Goal: Task Accomplishment & Management: Use online tool/utility

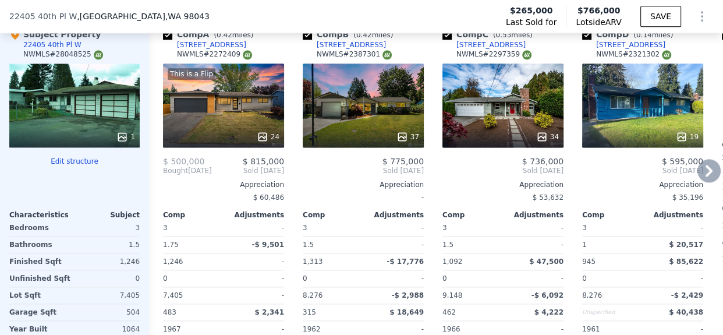
scroll to position [1344, 0]
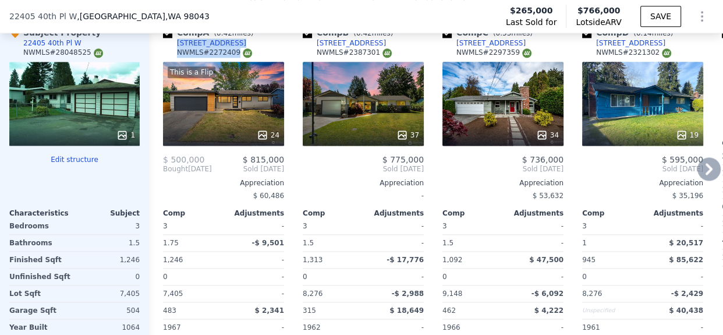
drag, startPoint x: 242, startPoint y: 52, endPoint x: 178, endPoint y: 53, distance: 63.4
click at [178, 53] on div "Comp A ( 0.42 miles) [STREET_ADDRESS] # 2272409" at bounding box center [223, 44] width 121 height 35
copy div "[STREET_ADDRESS] # 2272409"
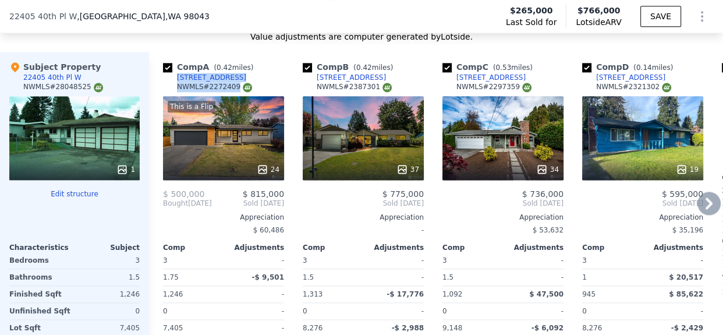
scroll to position [1296, 0]
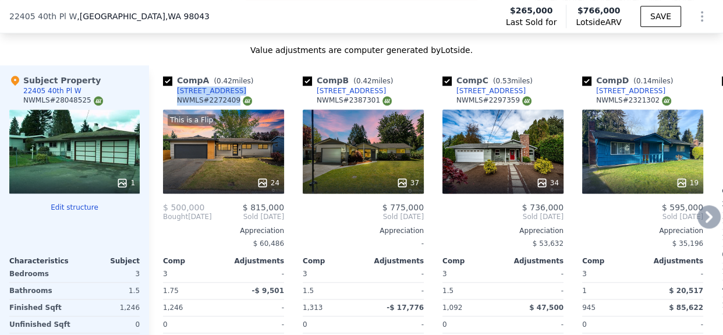
click at [432, 185] on div "Comp A ( 0.42 miles) [STREET_ADDRESS] # 2272409 This is a Flip 24 $ 500,000 $ 8…" at bounding box center [436, 252] width 574 height 374
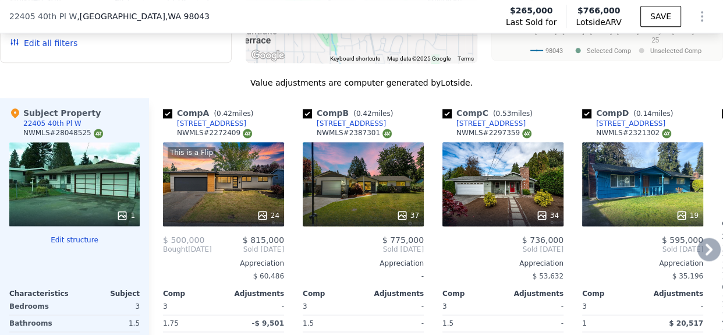
click at [375, 201] on div "37" at bounding box center [363, 184] width 121 height 84
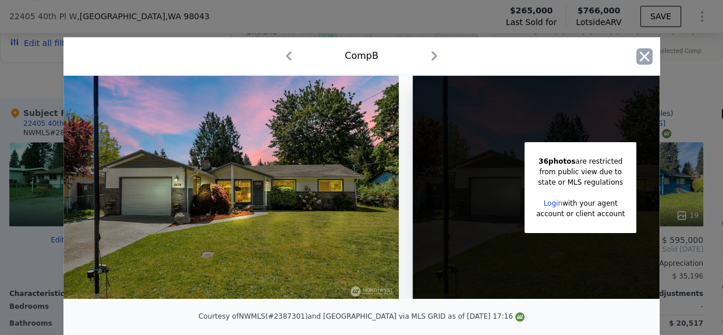
click at [640, 58] on icon "button" at bounding box center [645, 56] width 10 height 10
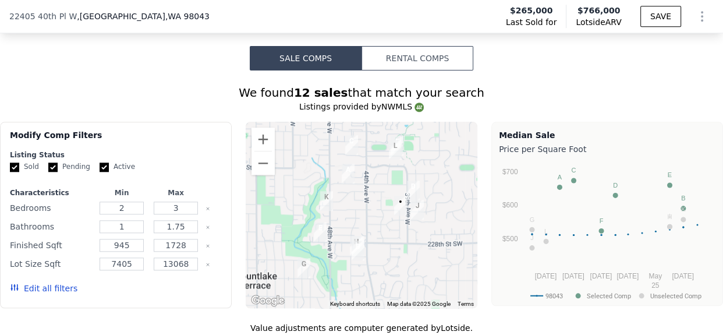
scroll to position [1005, 0]
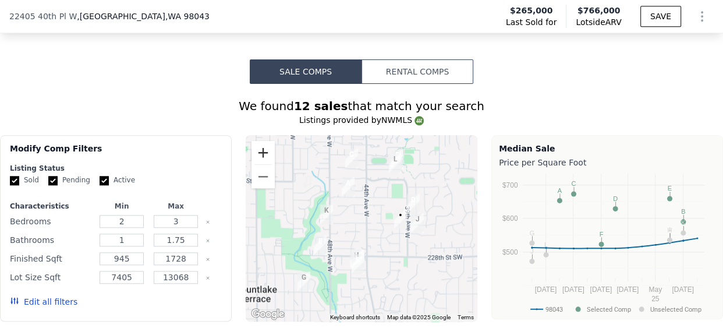
click at [261, 164] on button "Zoom in" at bounding box center [262, 152] width 23 height 23
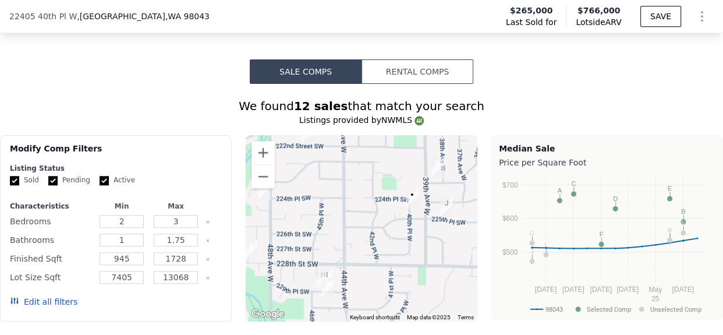
drag, startPoint x: 327, startPoint y: 191, endPoint x: 303, endPoint y: 175, distance: 29.4
click at [303, 175] on div at bounding box center [362, 228] width 232 height 186
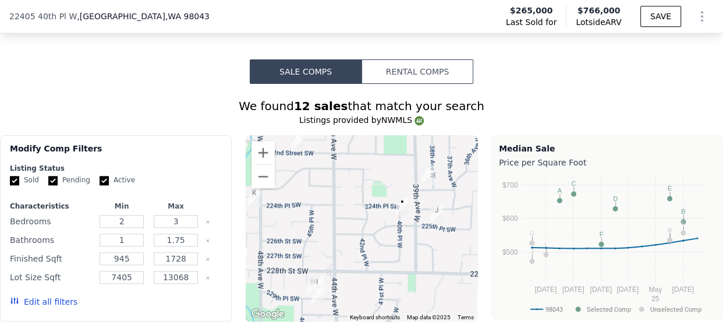
drag, startPoint x: 379, startPoint y: 224, endPoint x: 370, endPoint y: 233, distance: 12.8
click at [367, 231] on div at bounding box center [362, 228] width 232 height 186
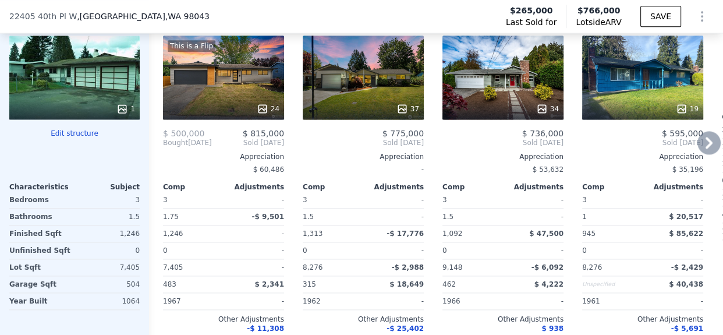
scroll to position [1346, 0]
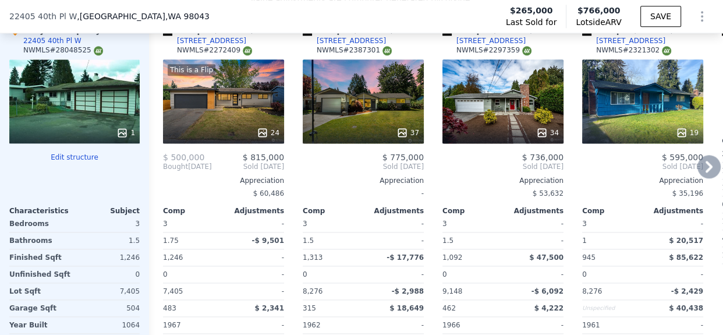
click at [261, 108] on div "This is a Flip 24" at bounding box center [223, 101] width 121 height 84
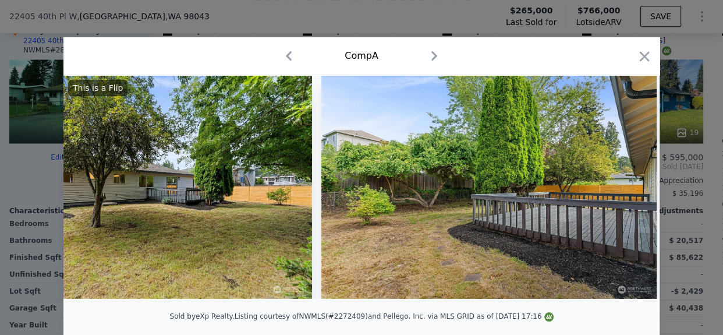
scroll to position [0, 6645]
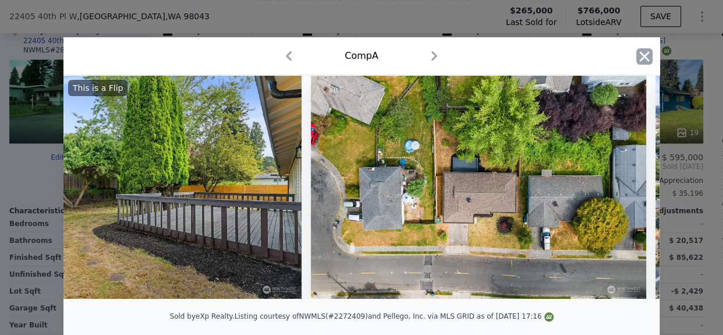
click at [638, 52] on icon "button" at bounding box center [644, 56] width 16 height 16
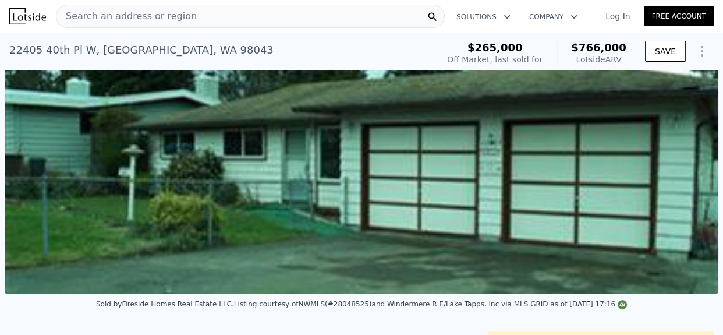
click at [72, 48] on div "[STREET_ADDRESS]" at bounding box center [141, 50] width 264 height 16
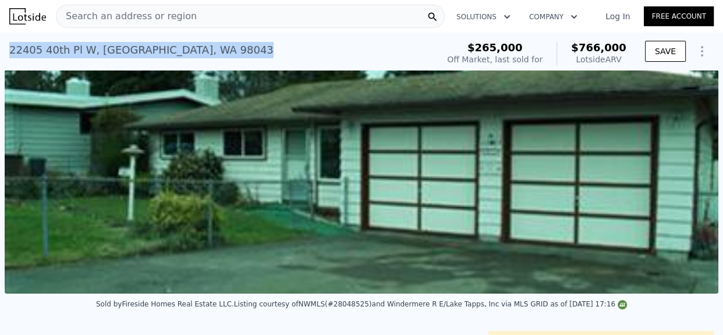
click at [72, 48] on div "[STREET_ADDRESS]" at bounding box center [141, 50] width 264 height 16
copy div "[STREET_ADDRESS] Sold [DATE] for $265k (~ARV $766k )"
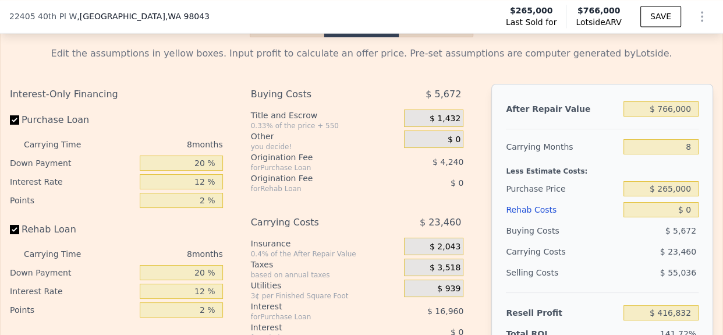
scroll to position [1833, 0]
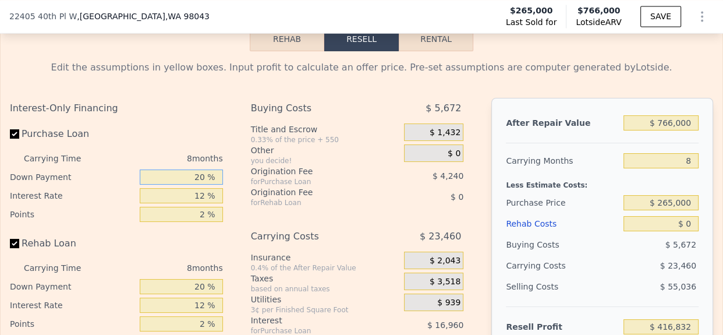
click at [196, 184] on input "20 %" at bounding box center [181, 176] width 83 height 15
type input "10 %"
type input "$ 414,182"
type input "10 %"
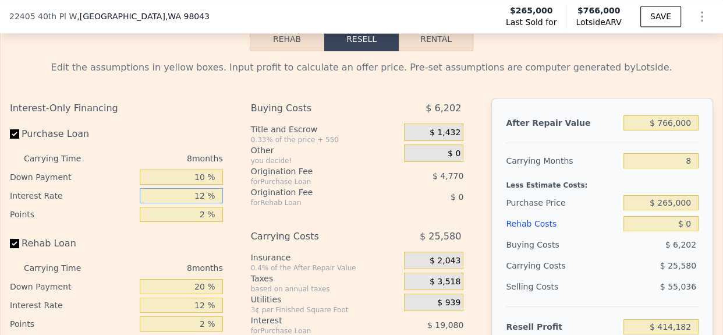
click at [194, 203] on input "12 %" at bounding box center [181, 195] width 83 height 15
type input "10 %"
type input "$ 417,358"
type input "10 %"
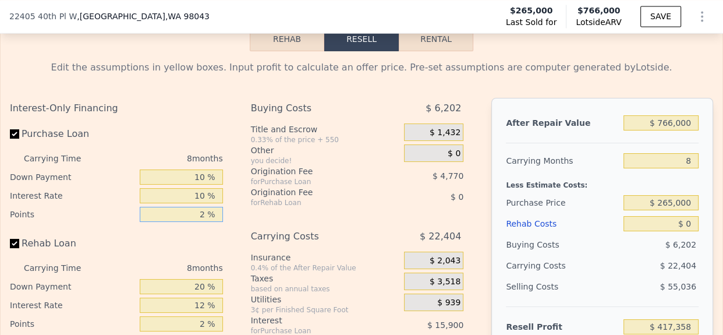
click at [193, 222] on input "2 %" at bounding box center [181, 214] width 83 height 15
type input "1.2 %"
type input "$ 419,266"
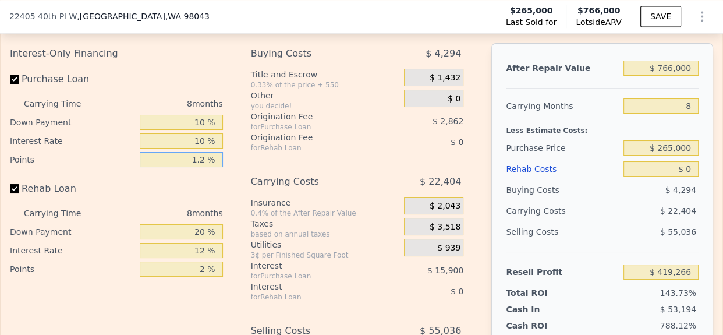
scroll to position [1898, 0]
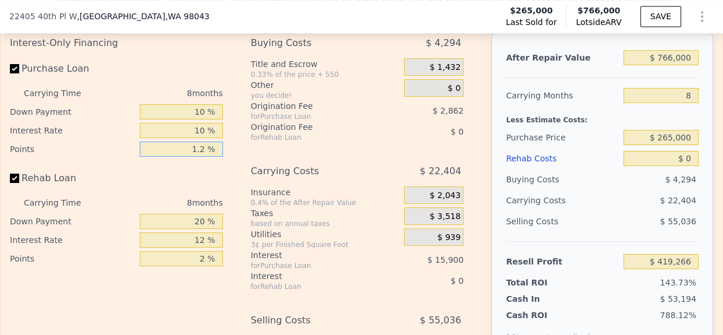
type input "1.2 %"
click at [191, 229] on input "20 %" at bounding box center [181, 221] width 83 height 15
type input "10 %"
click at [195, 247] on input "12 %" at bounding box center [181, 239] width 83 height 15
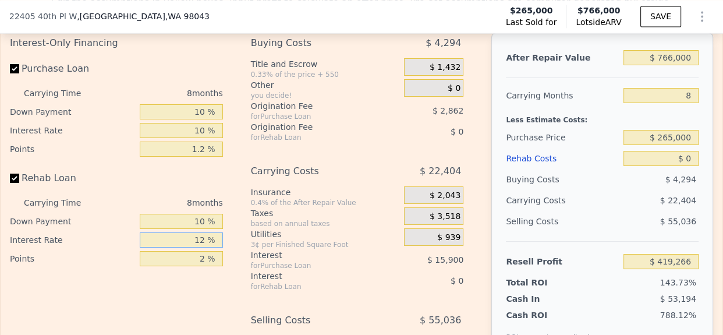
click at [195, 247] on input "12 %" at bounding box center [181, 239] width 83 height 15
type input "10 %"
click at [196, 266] on input "2 %" at bounding box center [181, 258] width 83 height 15
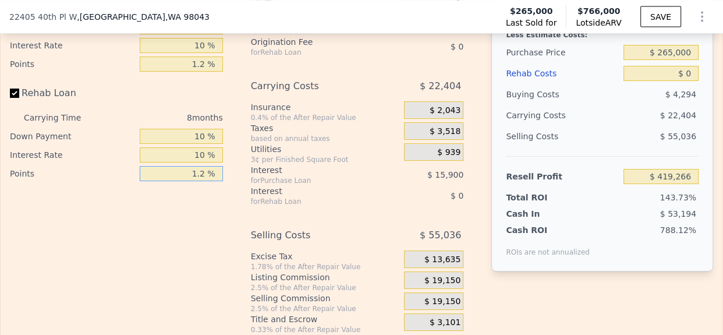
scroll to position [1869, 0]
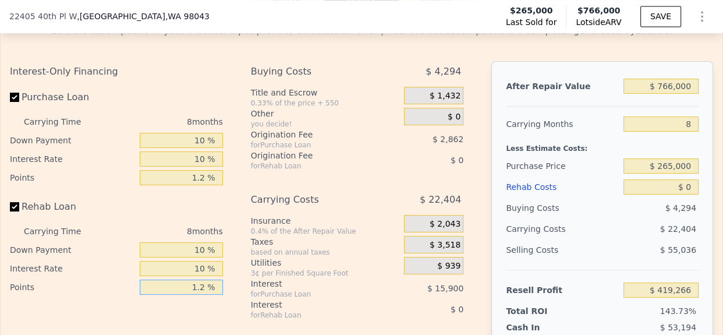
type input "1.2 %"
click at [669, 173] on input "$ 265,000" at bounding box center [660, 165] width 75 height 15
type input "$ 595,000"
click at [683, 194] on input "$ 0" at bounding box center [660, 186] width 75 height 15
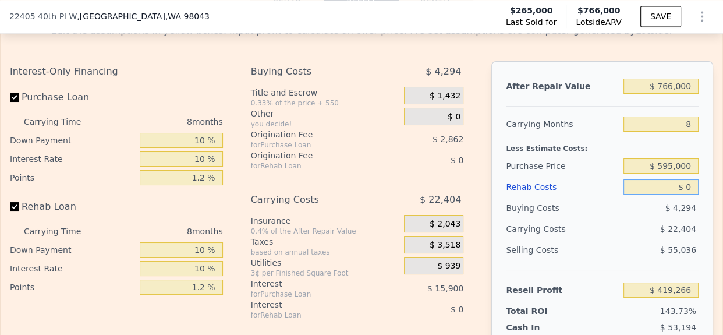
click at [683, 194] on input "$ 0" at bounding box center [660, 186] width 75 height 15
type input "$ 64,803"
type input "$ 6"
type input "$ 64,797"
type input "$ 700"
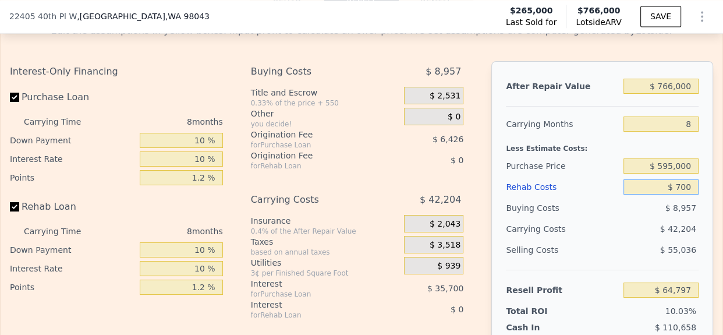
type input "$ 64,055"
type input "$ 70,000"
type input "-$ 10,153"
type input "$ 700,000"
type input "-$ 684,757"
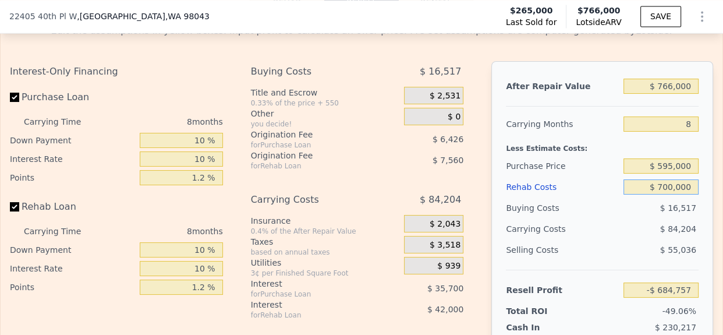
type input "$ 70,000"
type input "-$ 10,153"
type input "$ 70,000"
click at [693, 217] on div "After Repair Value $ 766,000 Carrying Months 8 Less Estimate Costs: Purchase Pr…" at bounding box center [602, 223] width 222 height 324
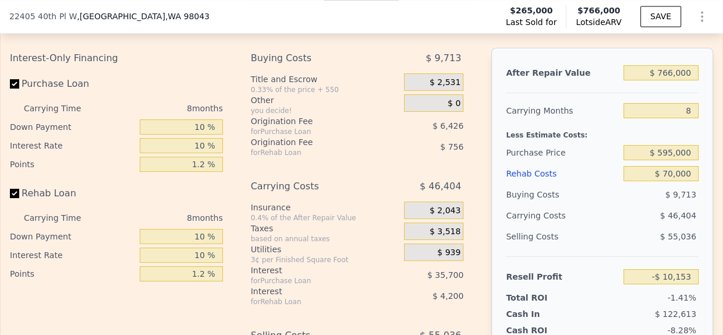
scroll to position [1870, 0]
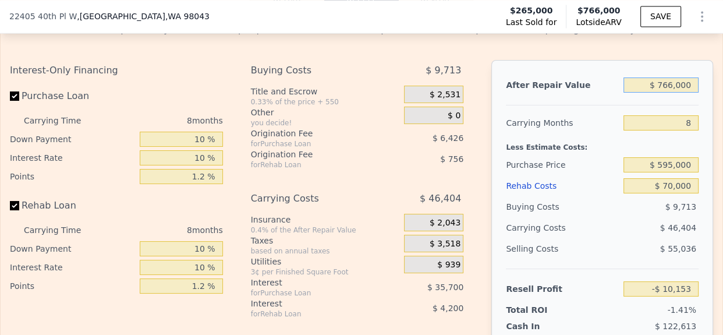
click at [667, 93] on input "$ 766,000" at bounding box center [660, 84] width 75 height 15
type input "$ 7,750"
type input "-$ 718,906"
type input "$ 775,000"
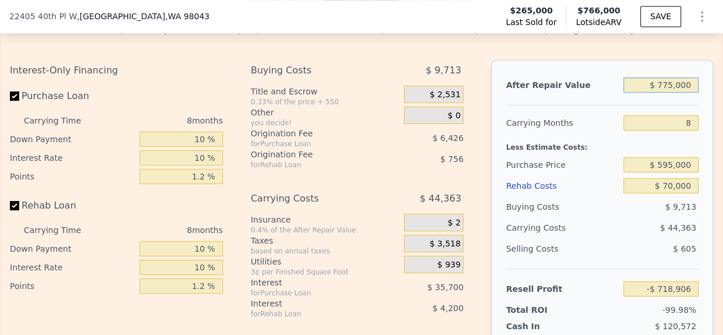
type input "-$ 1,817"
type input "$ 775,000"
click at [680, 130] on input "8" at bounding box center [660, 122] width 75 height 15
type input "4"
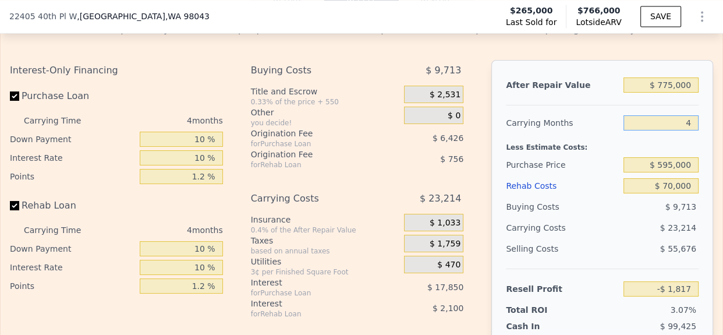
type input "$ 21,397"
type input "4"
click at [689, 154] on div "Less Estimate Costs:" at bounding box center [602, 143] width 193 height 21
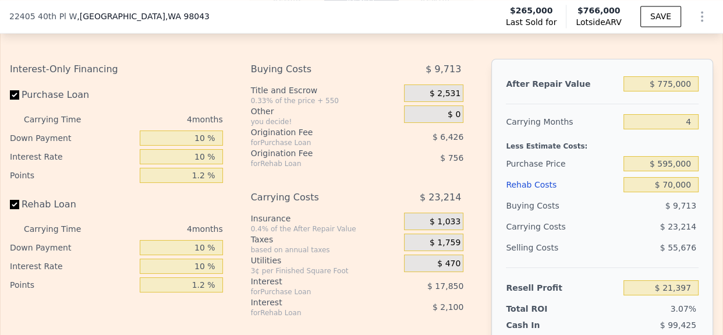
scroll to position [1843, 0]
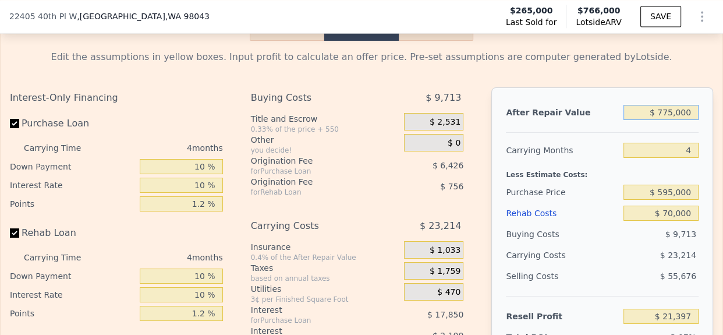
click at [669, 120] on input "$ 775,000" at bounding box center [660, 112] width 75 height 15
type input "$ 8,000"
type input "-$ 690,024"
type input "$ 80,000"
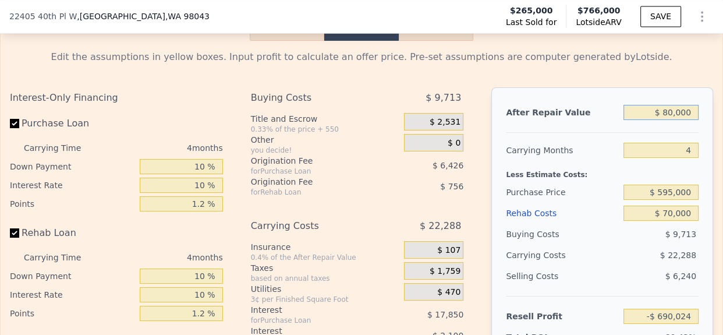
type input "-$ 623,241"
type input "$ 800,000"
type input "$ 44,585"
click at [688, 182] on div "Less Estimate Costs:" at bounding box center [602, 171] width 193 height 21
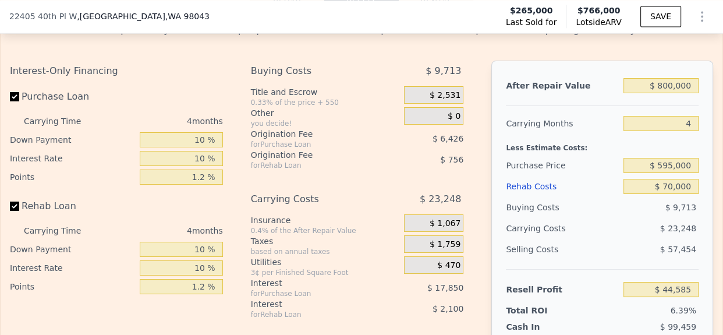
scroll to position [1877, 0]
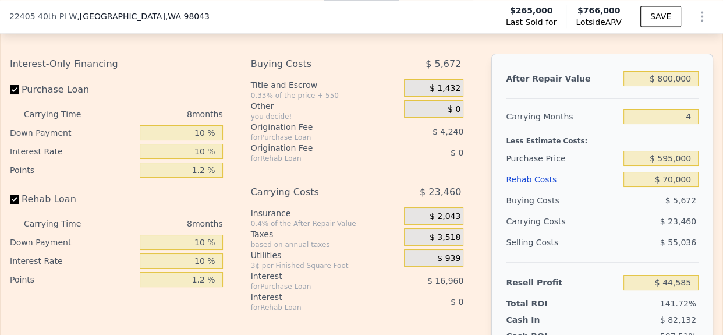
type input "$ 766,000"
type input "8"
type input "$ 0"
type input "$ 416,832"
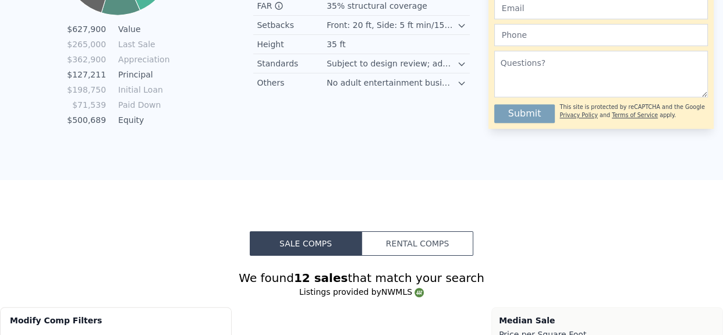
scroll to position [0, 0]
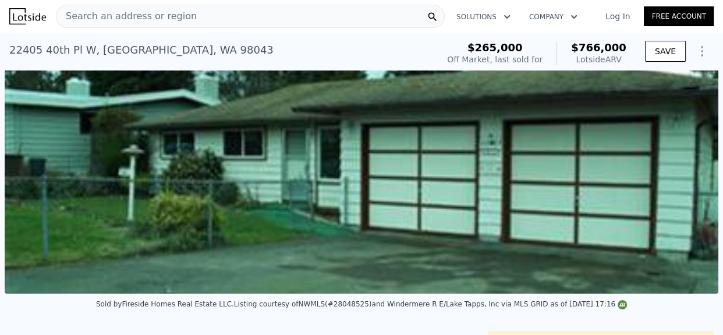
click at [161, 19] on span "Search an address or region" at bounding box center [126, 16] width 140 height 14
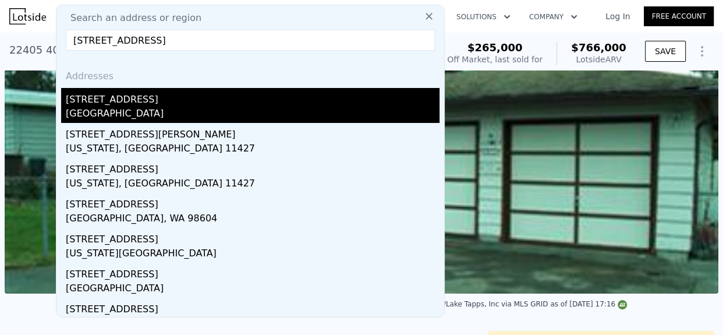
type input "[STREET_ADDRESS]"
click at [159, 94] on div "[STREET_ADDRESS]" at bounding box center [253, 97] width 374 height 19
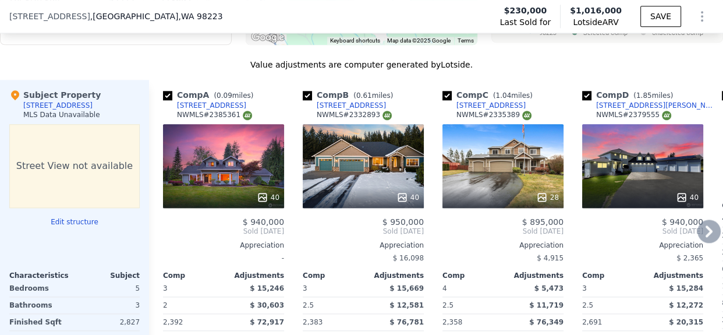
scroll to position [1224, 0]
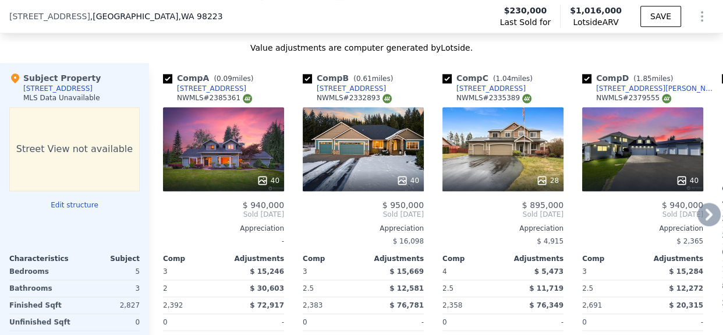
click at [705, 220] on icon at bounding box center [708, 214] width 7 height 12
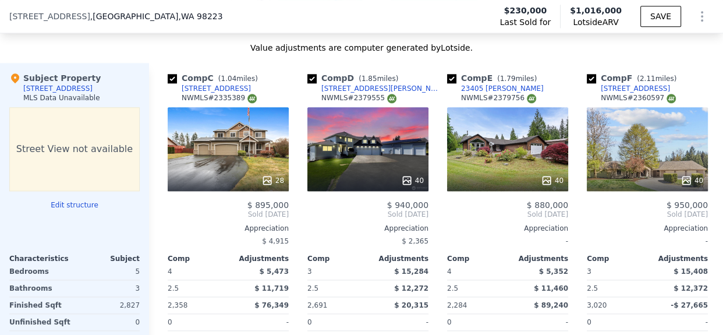
scroll to position [0, 279]
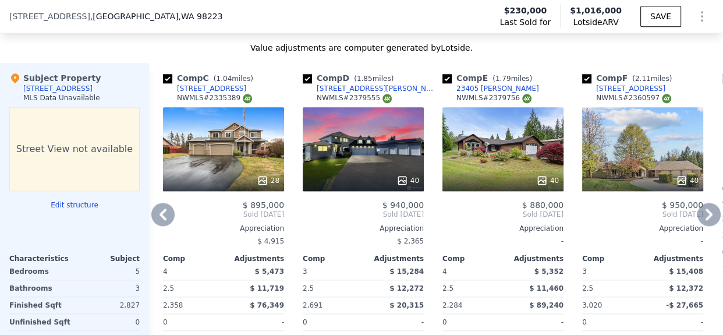
click at [697, 219] on icon at bounding box center [708, 214] width 23 height 23
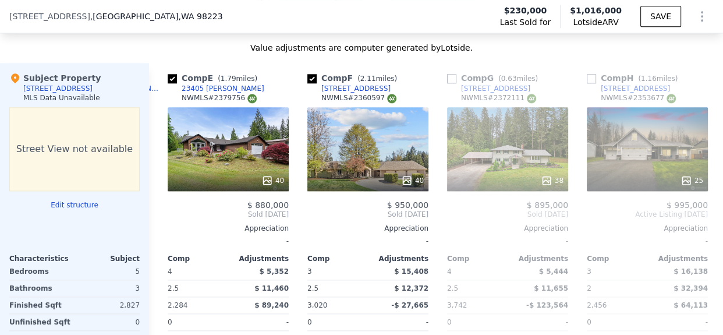
scroll to position [0, 559]
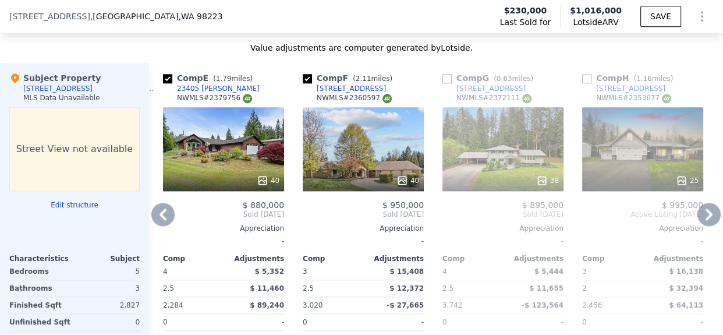
click at [158, 222] on icon at bounding box center [162, 214] width 23 height 23
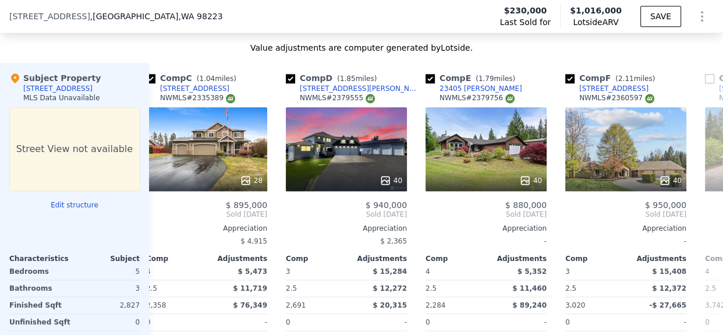
scroll to position [0, 279]
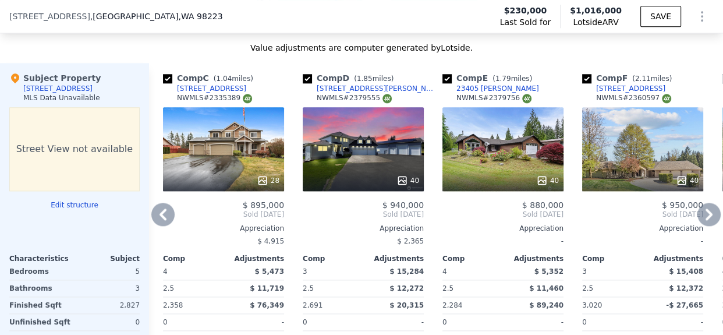
click at [164, 220] on icon at bounding box center [162, 214] width 7 height 12
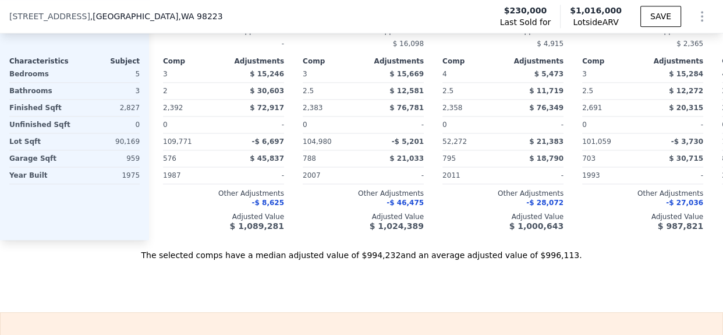
scroll to position [1231, 0]
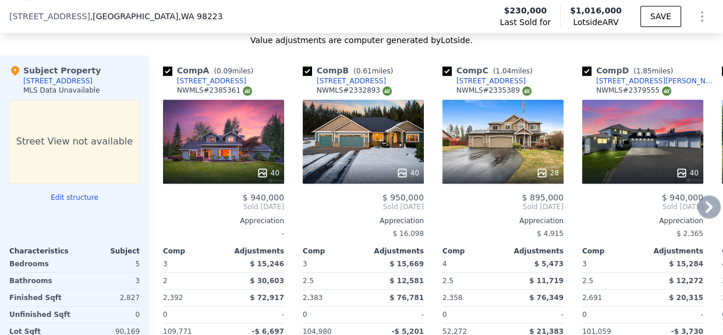
click at [705, 212] on icon at bounding box center [708, 207] width 7 height 12
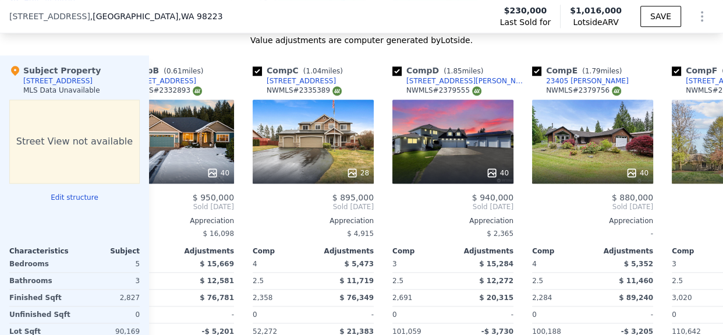
scroll to position [0, 279]
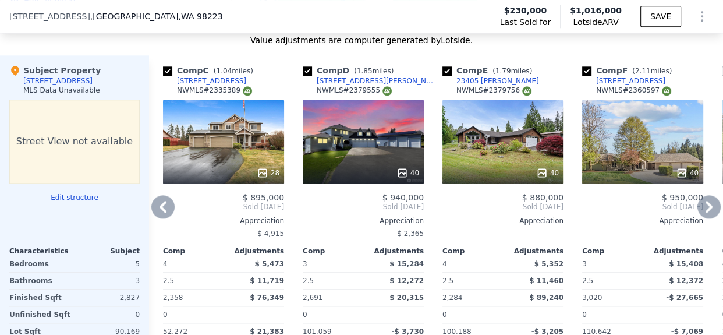
click at [705, 212] on icon at bounding box center [708, 207] width 7 height 12
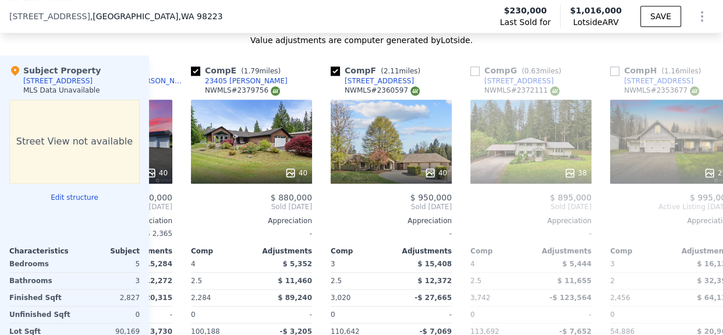
scroll to position [0, 559]
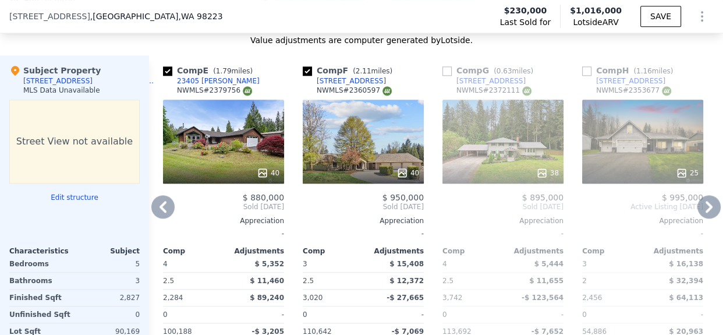
click at [705, 212] on icon at bounding box center [708, 207] width 7 height 12
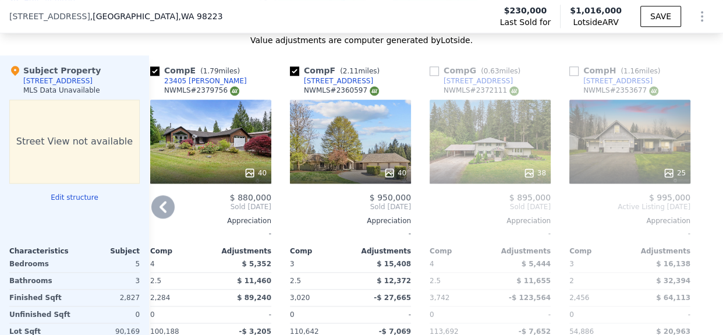
click at [161, 218] on icon at bounding box center [162, 206] width 23 height 23
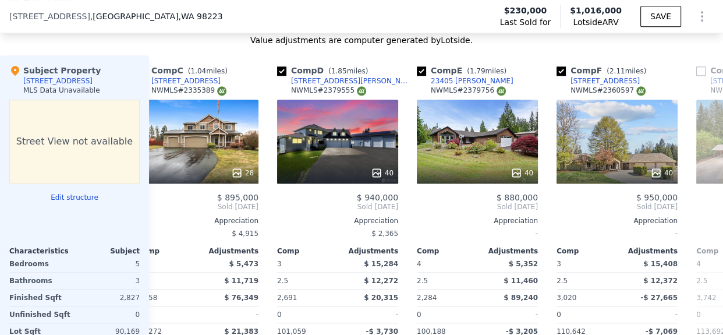
scroll to position [0, 301]
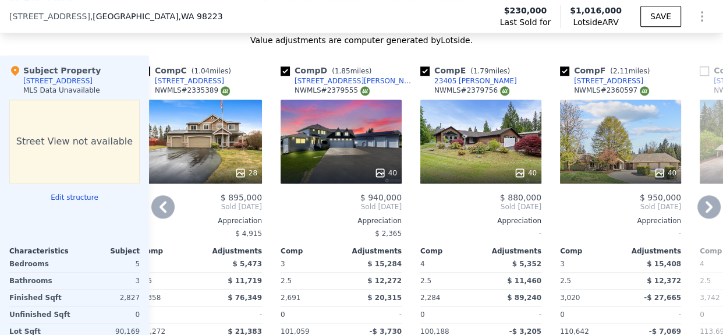
click at [160, 216] on icon at bounding box center [162, 206] width 23 height 23
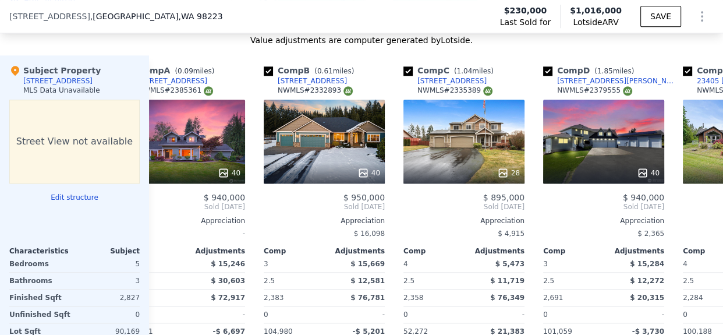
scroll to position [0, 22]
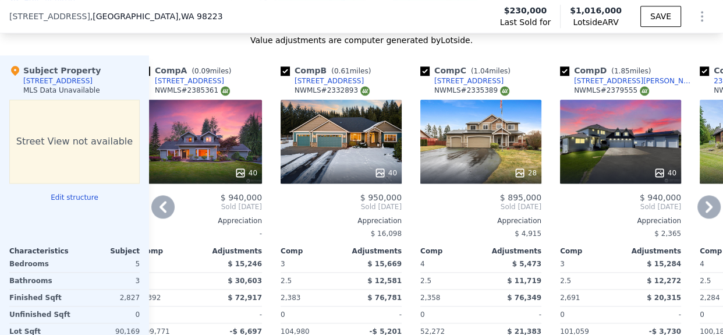
click at [160, 216] on icon at bounding box center [162, 206] width 23 height 23
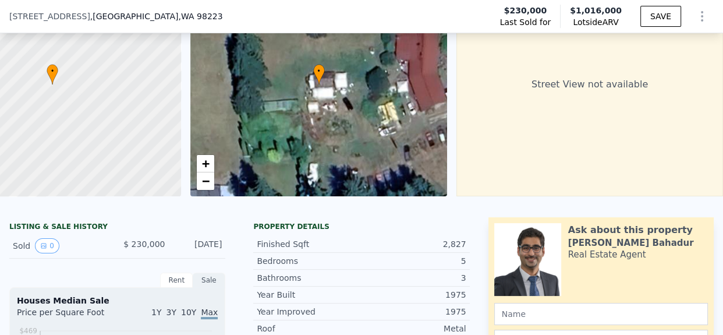
scroll to position [225, 0]
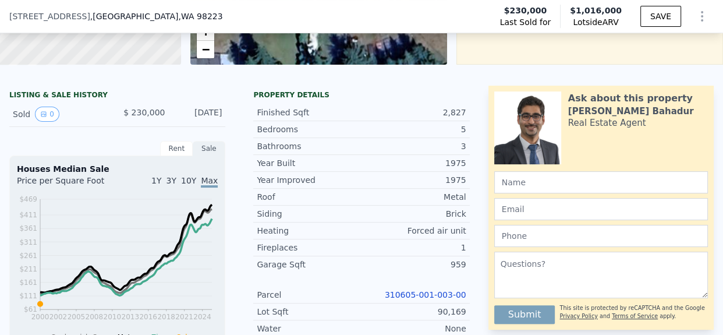
click at [268, 283] on div "Year Improved 1975 Roof Metal Siding Brick Heating Forced air unit Fireplaces 1…" at bounding box center [361, 304] width 216 height 267
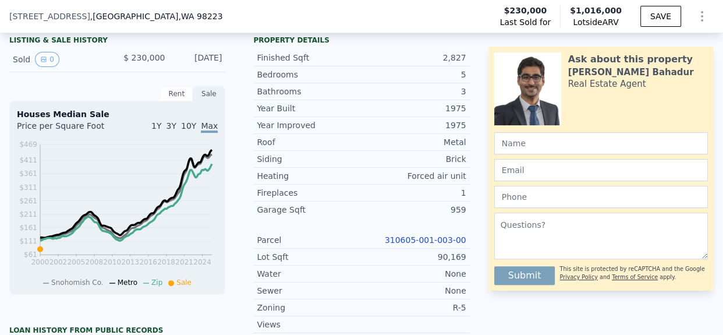
scroll to position [275, 0]
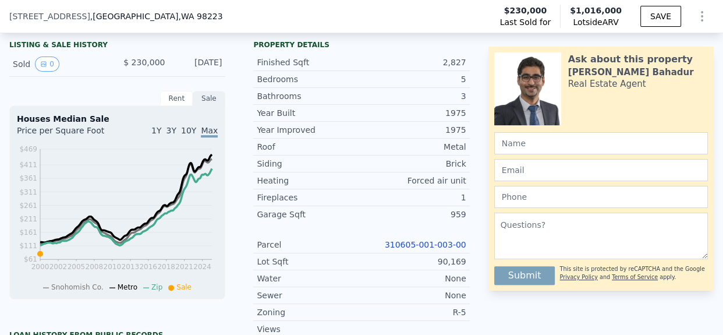
click at [424, 249] on link "310605-001-003-00" at bounding box center [425, 244] width 81 height 9
